Goal: Task Accomplishment & Management: Manage account settings

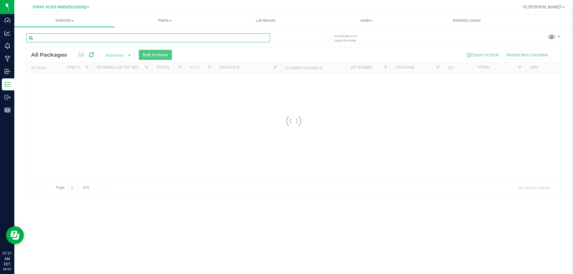
click at [155, 39] on input "text" at bounding box center [148, 37] width 244 height 9
click at [155, 38] on input "text" at bounding box center [148, 37] width 244 height 9
click at [226, 178] on div at bounding box center [294, 120] width 534 height 147
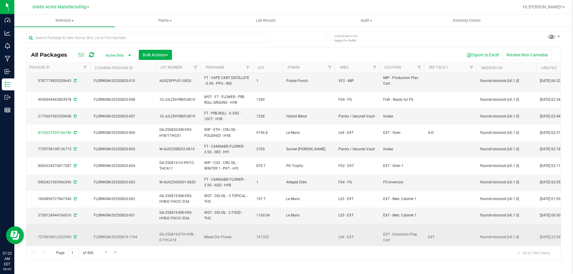
scroll to position [193, 190]
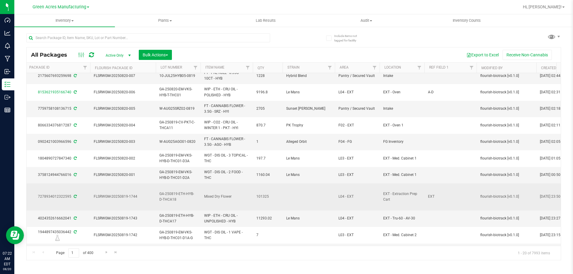
drag, startPoint x: 276, startPoint y: 240, endPoint x: 289, endPoint y: 241, distance: 13.7
click at [289, 241] on tbody "Action Action Adjust qty Create package Edit attributes Global inventory Locate…" at bounding box center [530, 72] width 1389 height 375
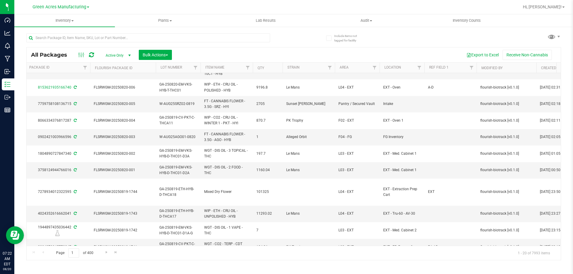
click at [312, 50] on div "Export to Excel Receive Non-Cannabis" at bounding box center [366, 55] width 380 height 10
click at [417, 68] on span "Filter" at bounding box center [419, 67] width 5 height 5
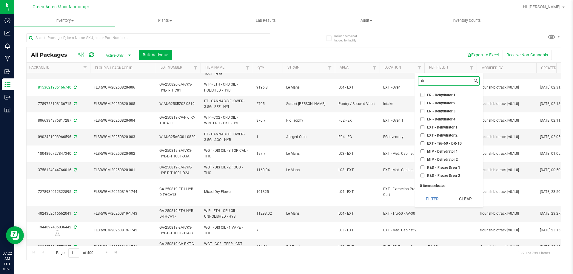
type input "d"
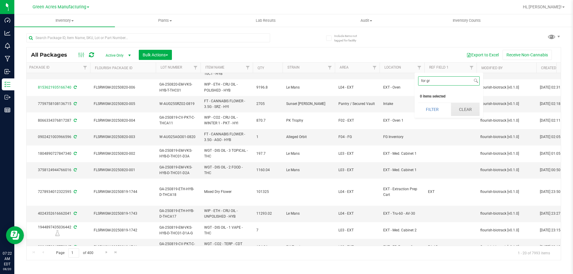
type input "for gr"
click at [466, 105] on button "Clear" at bounding box center [465, 109] width 29 height 13
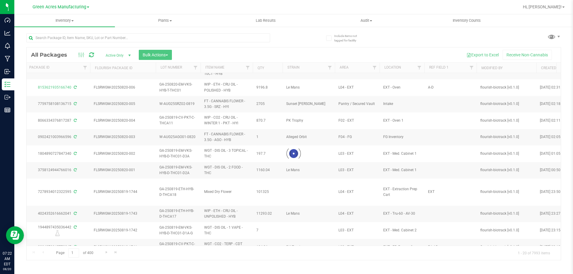
drag, startPoint x: 289, startPoint y: 243, endPoint x: 294, endPoint y: 242, distance: 5.8
click at [294, 242] on div at bounding box center [294, 153] width 534 height 213
drag, startPoint x: 293, startPoint y: 243, endPoint x: 298, endPoint y: 241, distance: 5.8
click at [298, 241] on div at bounding box center [294, 153] width 534 height 213
click at [74, 7] on span "Green Acres Manufacturing" at bounding box center [60, 6] width 54 height 5
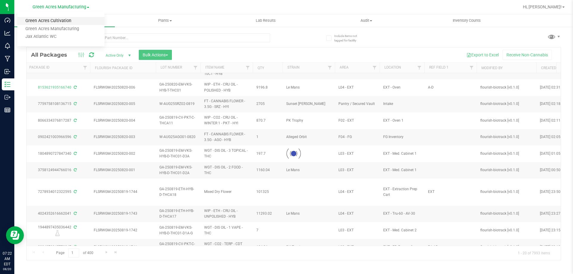
click at [77, 18] on link "Green Acres Cultivation" at bounding box center [60, 21] width 87 height 8
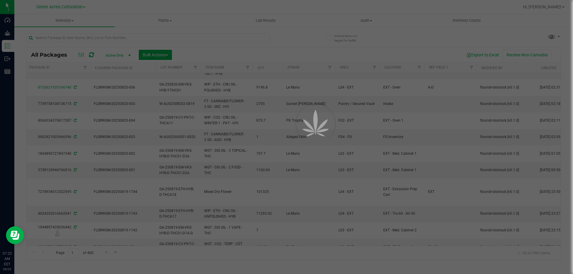
scroll to position [0, 0]
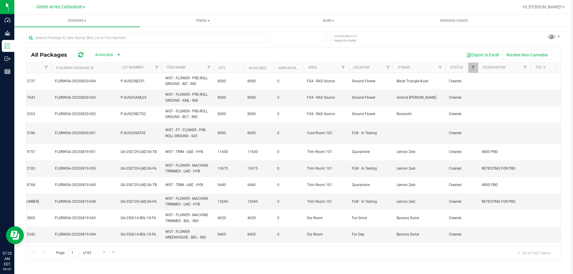
scroll to position [0, 177]
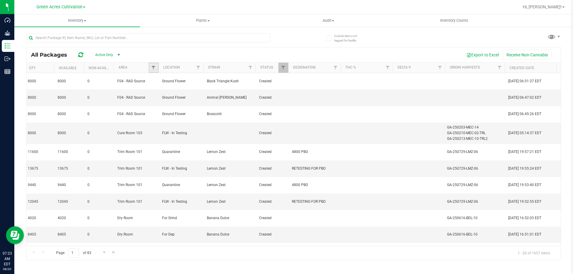
click at [151, 66] on link "Filter" at bounding box center [154, 68] width 10 height 10
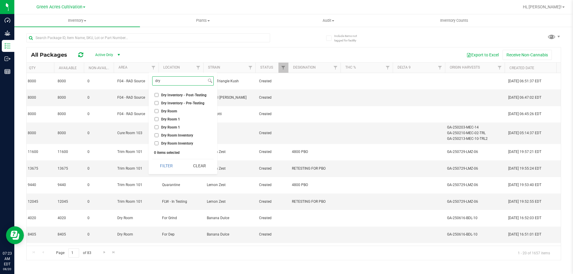
type input "dry"
click at [158, 110] on input "Dry Room" at bounding box center [157, 111] width 4 height 4
checkbox input "true"
click at [165, 164] on button "Filter" at bounding box center [166, 165] width 29 height 13
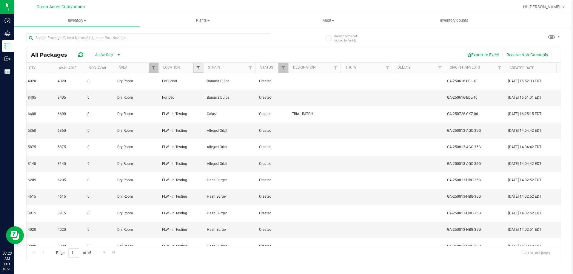
click at [199, 69] on span "Filter" at bounding box center [198, 67] width 5 height 5
type input "for gri"
click at [228, 95] on li "For Grind" at bounding box center [227, 95] width 61 height 6
click at [201, 93] on input "For Grind" at bounding box center [201, 95] width 4 height 4
checkbox input "true"
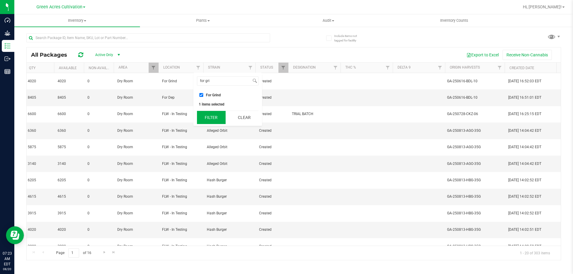
click at [211, 117] on button "Filter" at bounding box center [211, 117] width 29 height 13
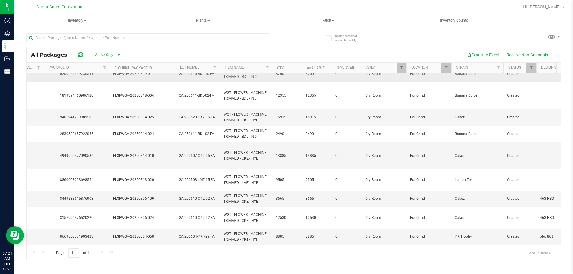
scroll to position [0, 108]
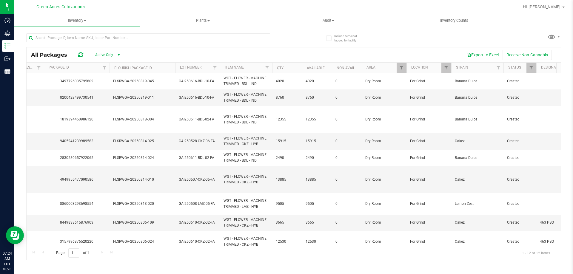
click at [478, 55] on button "Export to Excel" at bounding box center [482, 55] width 40 height 10
click at [556, 5] on span "Hi, [PERSON_NAME]!" at bounding box center [542, 6] width 39 height 5
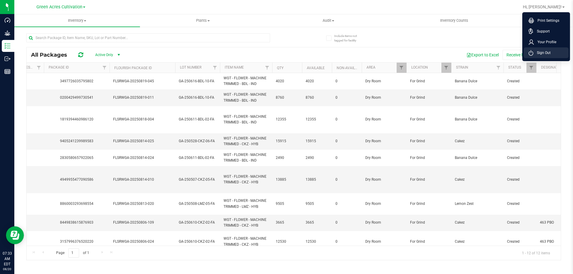
click at [545, 52] on span "Sign Out" at bounding box center [541, 53] width 17 height 6
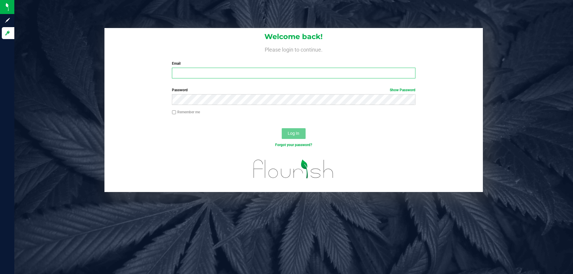
click at [233, 78] on input "Email" at bounding box center [293, 73] width 243 height 11
click at [200, 71] on input "Email" at bounding box center [293, 73] width 243 height 11
click at [216, 74] on input "[EMAIL_ADDRESS][DOMAIN_NAME]" at bounding box center [293, 73] width 243 height 11
type input "[EMAIL_ADDRESS][DOMAIN_NAME]"
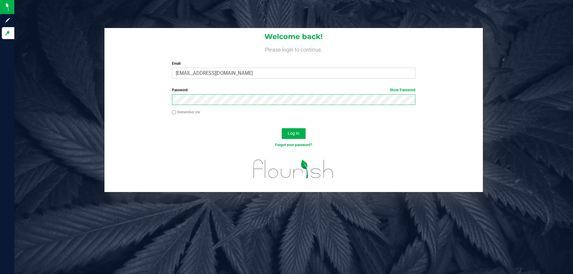
click at [282, 128] on button "Log In" at bounding box center [294, 133] width 24 height 11
